Goal: Transaction & Acquisition: Purchase product/service

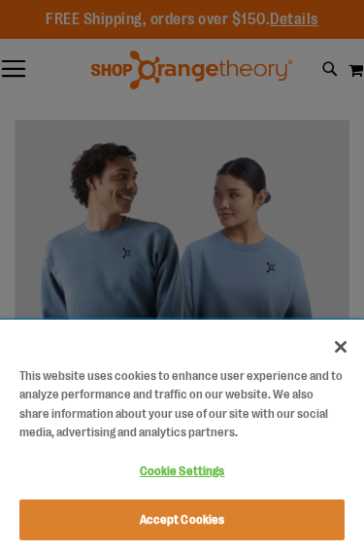
click at [351, 343] on button "Close" at bounding box center [341, 346] width 43 height 43
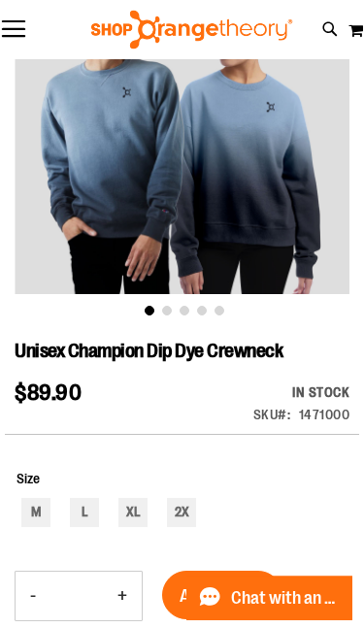
scroll to position [163, 0]
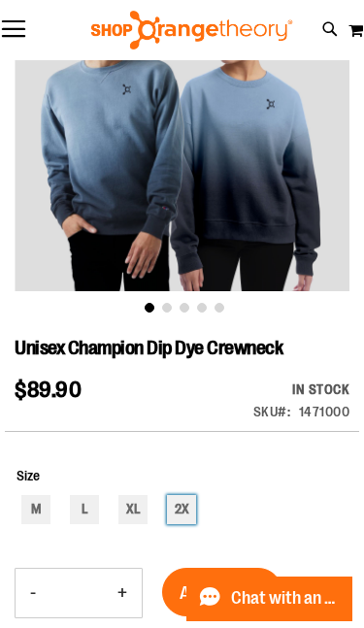
click at [190, 508] on div "2X" at bounding box center [181, 509] width 29 height 29
type input "***"
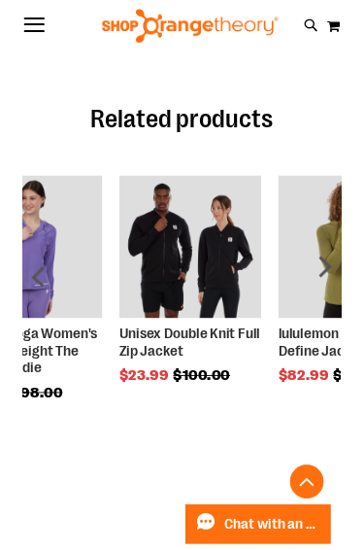
scroll to position [1295, 0]
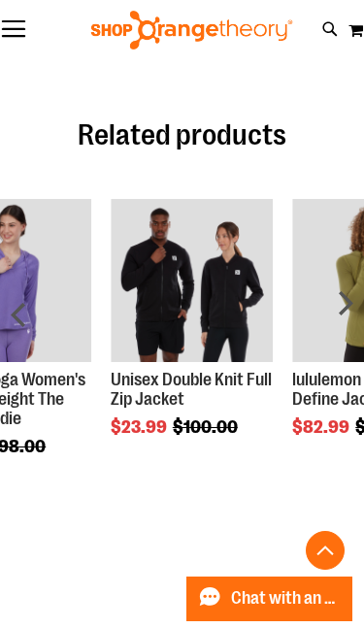
click at [343, 311] on div "next" at bounding box center [344, 322] width 39 height 324
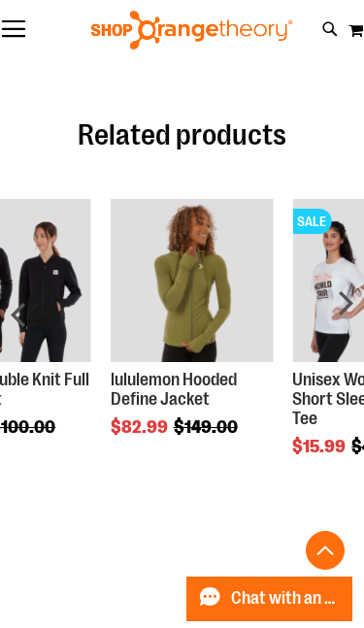
click at [347, 296] on div "next" at bounding box center [344, 322] width 39 height 324
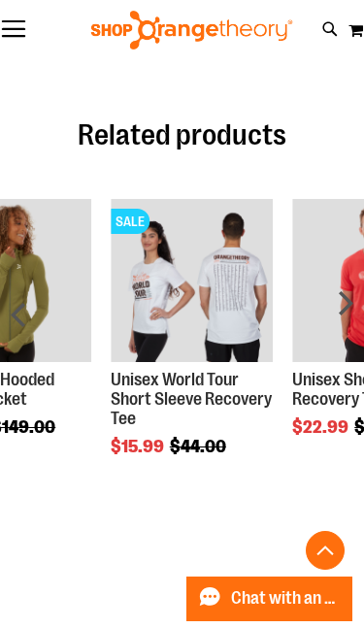
click at [352, 296] on div "next" at bounding box center [344, 322] width 39 height 324
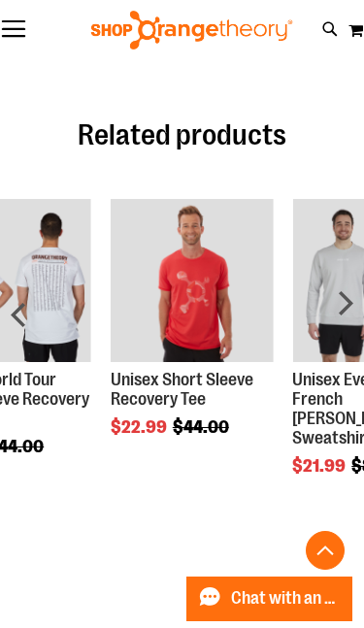
click at [346, 297] on div "next" at bounding box center [344, 322] width 39 height 324
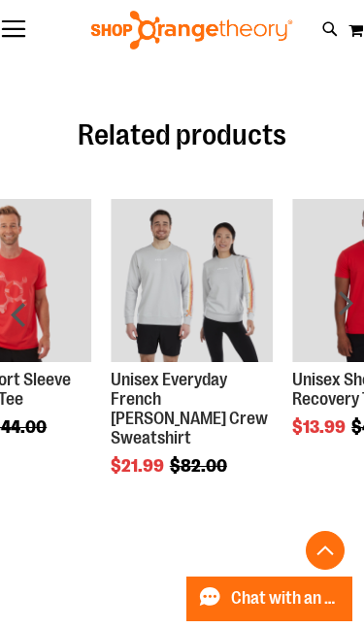
click at [343, 305] on div "next" at bounding box center [344, 322] width 39 height 324
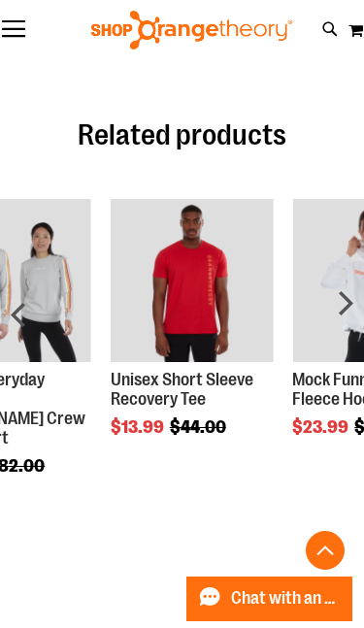
click at [345, 306] on div "next" at bounding box center [344, 322] width 39 height 324
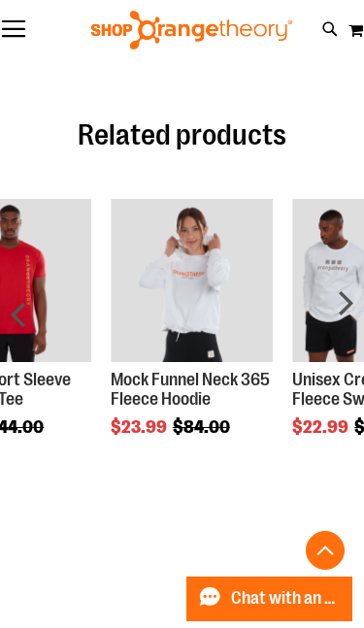
click at [351, 304] on div "next" at bounding box center [344, 322] width 39 height 324
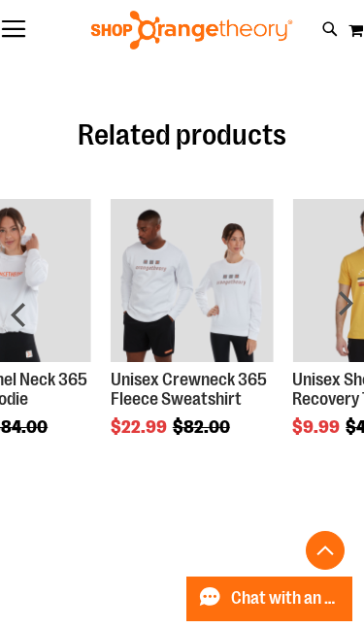
click at [355, 307] on div "next" at bounding box center [344, 322] width 39 height 324
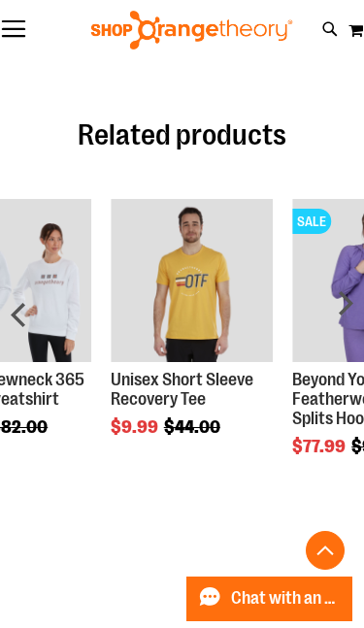
click at [353, 306] on div "next" at bounding box center [344, 322] width 39 height 324
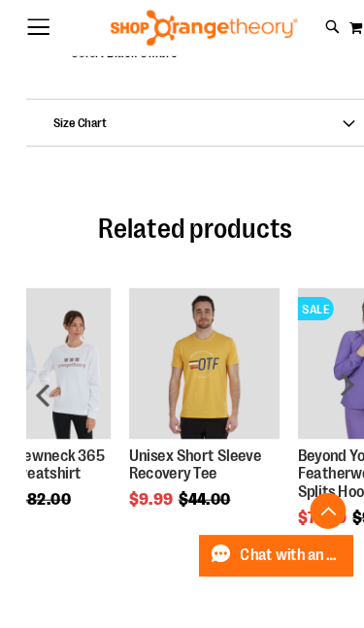
scroll to position [1245, 0]
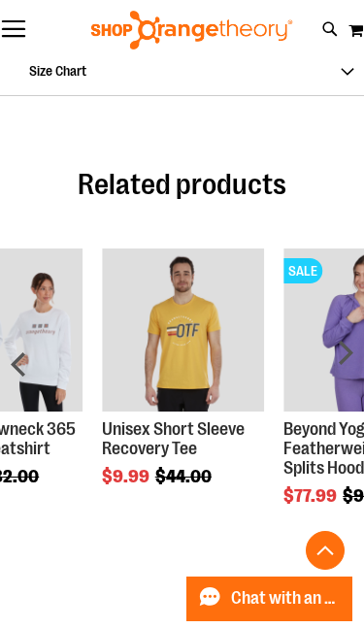
click at [306, 359] on img "Product Page Link" at bounding box center [365, 330] width 163 height 163
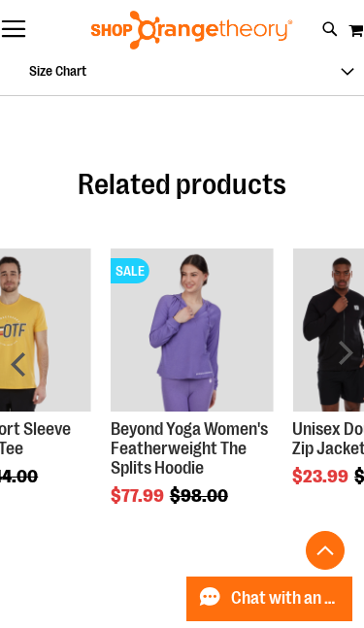
click at [351, 352] on div "next" at bounding box center [344, 372] width 39 height 324
